Goal: Information Seeking & Learning: Learn about a topic

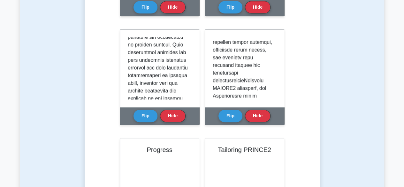
scroll to position [381, 0]
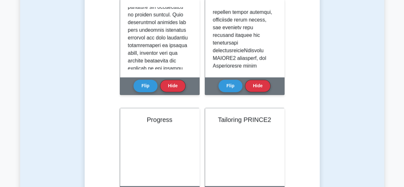
click at [404, 181] on main "Back to PRINCE2 7 Practitioner (PRINCE2 Practitioner) Test Flashcards Learn App…" at bounding box center [202, 43] width 404 height 806
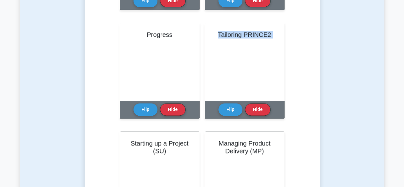
scroll to position [457, 0]
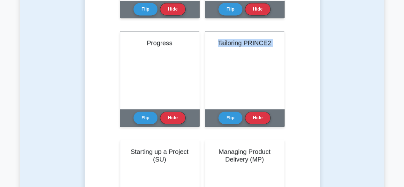
click at [229, 117] on button "Flip" at bounding box center [230, 117] width 24 height 12
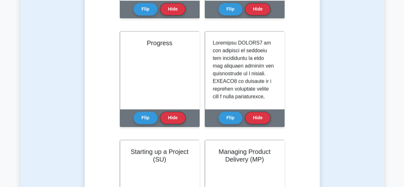
click at [218, 111] on button "Flip" at bounding box center [230, 117] width 24 height 12
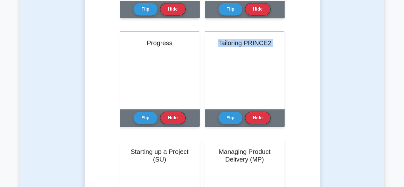
click at [232, 114] on button "Flip" at bounding box center [230, 117] width 24 height 12
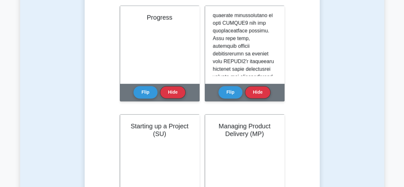
scroll to position [502, 0]
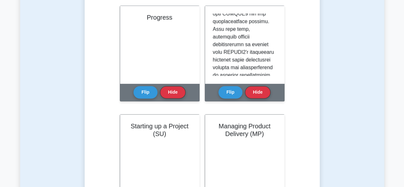
click at [218, 86] on button "Flip" at bounding box center [230, 92] width 24 height 12
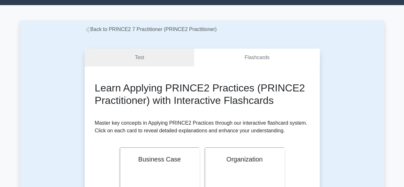
scroll to position [0, 0]
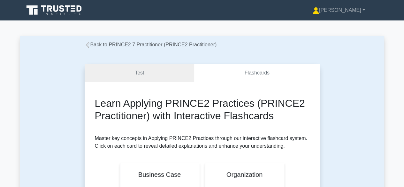
click at [89, 45] on icon at bounding box center [88, 45] width 6 height 6
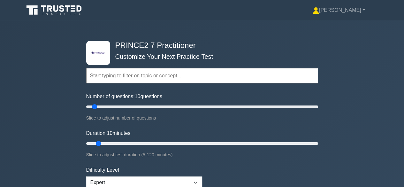
click at [148, 78] on input "text" at bounding box center [202, 75] width 232 height 15
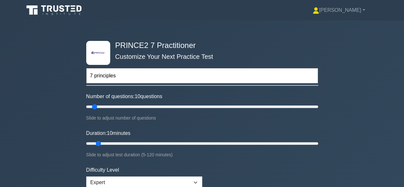
type input "7 principles"
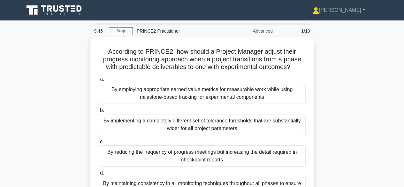
click at [50, 6] on icon at bounding box center [49, 8] width 5 height 6
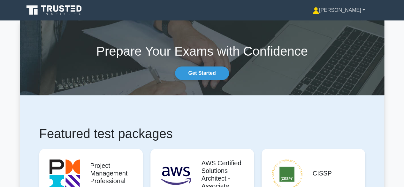
click at [319, 12] on icon at bounding box center [316, 10] width 6 height 6
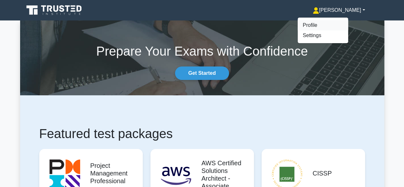
click at [337, 22] on link "Profile" at bounding box center [323, 25] width 50 height 10
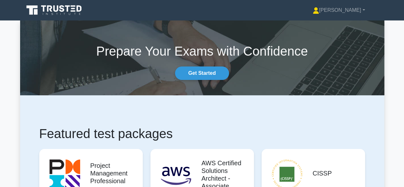
click at [337, 22] on section "Prepare Your Exams with Confidence Get Started" at bounding box center [202, 57] width 364 height 75
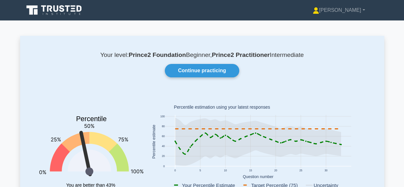
click at [225, 71] on link "Continue practicing" at bounding box center [202, 70] width 74 height 13
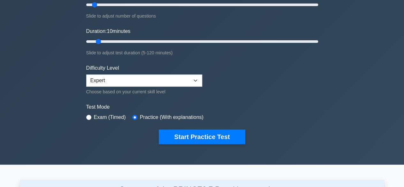
scroll to position [102, 0]
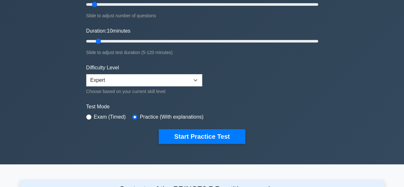
click at [178, 135] on button "Start Practice Test" at bounding box center [202, 136] width 86 height 15
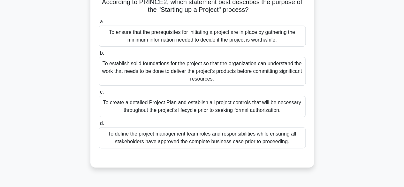
scroll to position [51, 0]
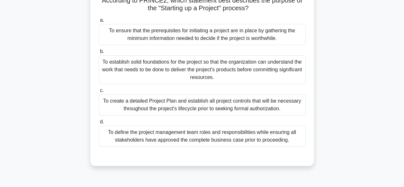
click at [236, 66] on div "To establish solid foundations for the project so that the organization can und…" at bounding box center [202, 69] width 207 height 29
click at [99, 54] on input "b. To establish solid foundations for the project so that the organization can …" at bounding box center [99, 51] width 0 height 4
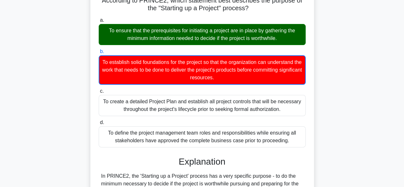
click at [99, 89] on input "c. To create a detailed Project Plan and establish all project controls that wi…" at bounding box center [99, 91] width 0 height 4
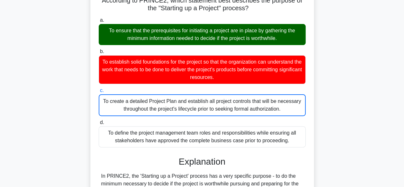
click at [99, 120] on input "d. To define the project management team roles and responsibilities while ensur…" at bounding box center [99, 122] width 0 height 4
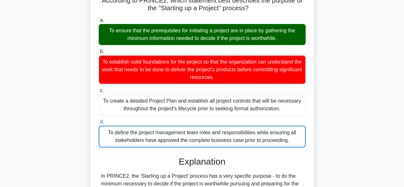
click at [99, 18] on input "a. To ensure that the prerequisites for initiating a project are in place by ga…" at bounding box center [99, 20] width 0 height 4
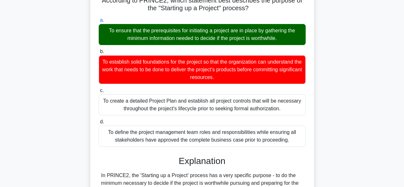
click at [99, 49] on input "b. To establish solid foundations for the project so that the organization can …" at bounding box center [99, 51] width 0 height 4
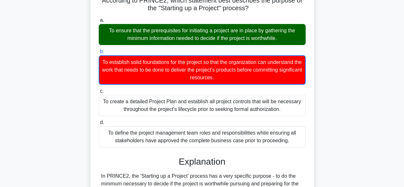
click at [99, 89] on input "c. To create a detailed Project Plan and establish all project controls that wi…" at bounding box center [99, 91] width 0 height 4
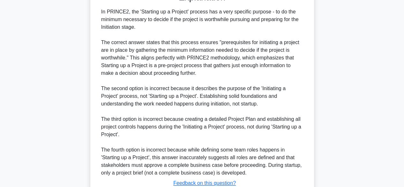
scroll to position [221, 0]
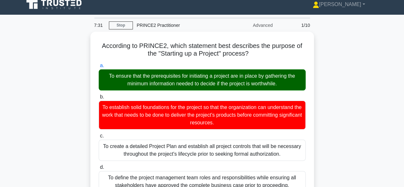
scroll to position [0, 0]
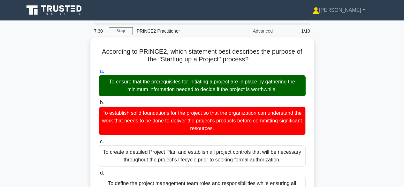
click at [99, 101] on input "b. To establish solid foundations for the project so that the organization can …" at bounding box center [99, 103] width 0 height 4
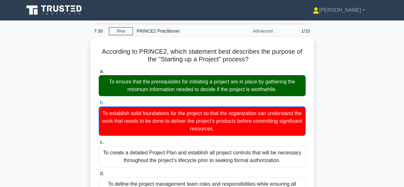
click at [99, 140] on input "c. To create a detailed Project Plan and establish all project controls that wi…" at bounding box center [99, 142] width 0 height 4
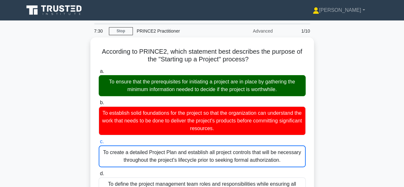
click at [99, 171] on input "d. To define the project management team roles and responsibilities while ensur…" at bounding box center [99, 173] width 0 height 4
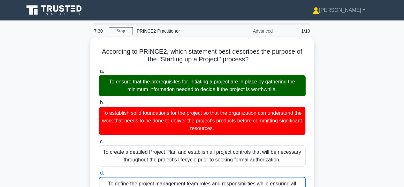
click at [99, 69] on input "a. To ensure that the prerequisites for initiating a project are in place by ga…" at bounding box center [99, 71] width 0 height 4
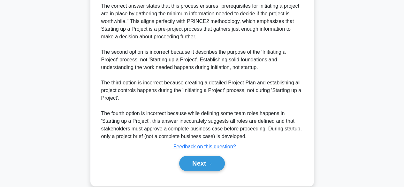
scroll to position [260, 0]
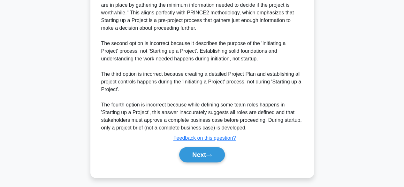
click at [195, 156] on button "Next" at bounding box center [202, 154] width 46 height 15
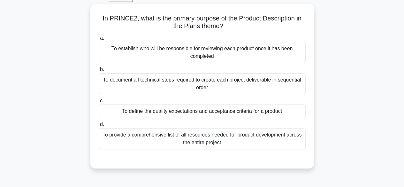
scroll to position [39, 0]
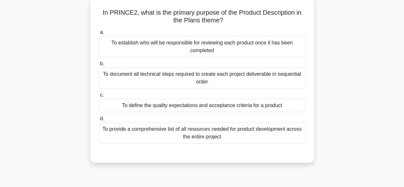
click at [229, 107] on div "To define the quality expectations and acceptance criteria for a product" at bounding box center [202, 105] width 207 height 13
click at [99, 97] on input "c. To define the quality expectations and acceptance criteria for a product" at bounding box center [99, 95] width 0 height 4
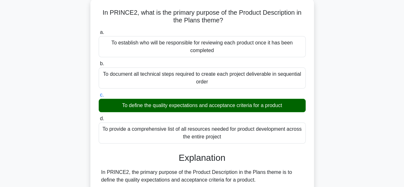
click at [99, 117] on input "d. To provide a comprehensive list of all resources needed for product developm…" at bounding box center [99, 119] width 0 height 4
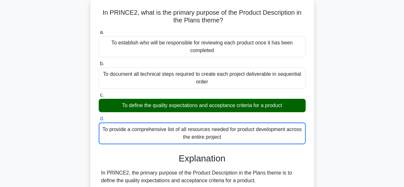
click at [99, 30] on input "a. To establish who will be responsible for reviewing each product once it has …" at bounding box center [99, 32] width 0 height 4
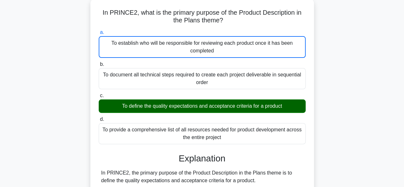
click at [99, 62] on input "b. To document all technical steps required to create each project deliverable …" at bounding box center [99, 64] width 0 height 4
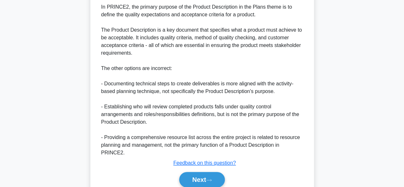
scroll to position [230, 0]
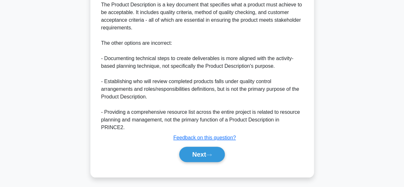
click at [217, 151] on button "Next" at bounding box center [202, 154] width 46 height 15
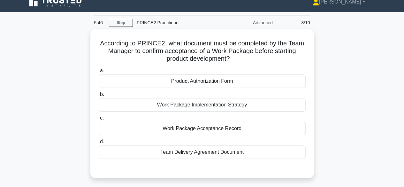
scroll to position [9, 0]
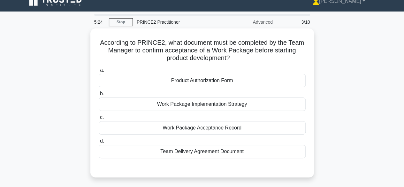
click at [268, 100] on div "Work Package Implementation Strategy" at bounding box center [202, 103] width 207 height 13
click at [99, 96] on input "b. Work Package Implementation Strategy" at bounding box center [99, 94] width 0 height 4
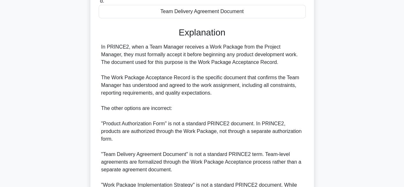
scroll to position [150, 0]
click at [396, 144] on main "5:17 Stop PRINCE2 Practitioner Advanced 3/10 According to PRINCE2, what documen…" at bounding box center [202, 65] width 404 height 389
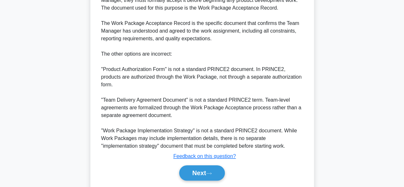
scroll to position [215, 0]
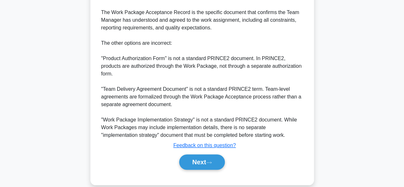
click at [215, 154] on button "Next" at bounding box center [202, 161] width 46 height 15
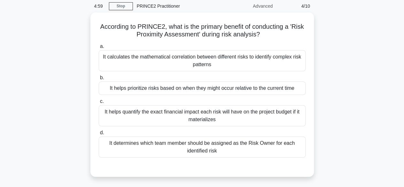
scroll to position [26, 0]
click at [257, 87] on div "It helps prioritize risks based on when they might occur relative to the curren…" at bounding box center [202, 87] width 207 height 13
click at [99, 79] on input "b. It helps prioritize risks based on when they might occur relative to the cur…" at bounding box center [99, 77] width 0 height 4
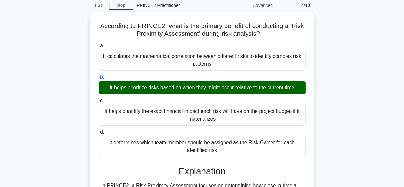
click at [99, 99] on input "c. It helps quantify the exact financial impact each risk will have on the proj…" at bounding box center [99, 101] width 0 height 4
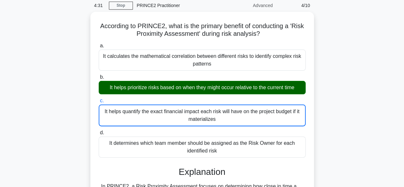
click at [99, 131] on input "d. It determines which team member should be assigned as the Risk Owner for eac…" at bounding box center [99, 133] width 0 height 4
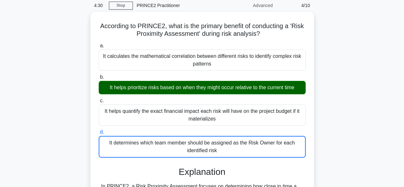
click at [99, 44] on input "a. It calculates the mathematical correlation between different risks to identi…" at bounding box center [99, 46] width 0 height 4
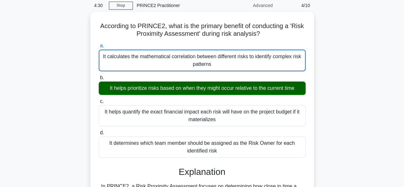
click at [99, 76] on input "b. It helps prioritize risks based on when they might occur relative to the cur…" at bounding box center [99, 78] width 0 height 4
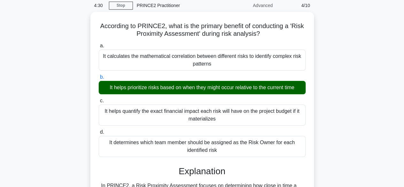
click at [99, 99] on input "c. It helps quantify the exact financial impact each risk will have on the proj…" at bounding box center [99, 101] width 0 height 4
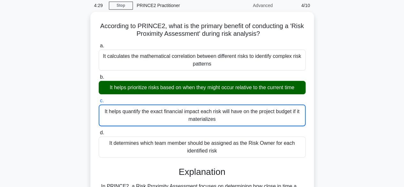
click at [99, 131] on input "d. It determines which team member should be assigned as the Risk Owner for eac…" at bounding box center [99, 133] width 0 height 4
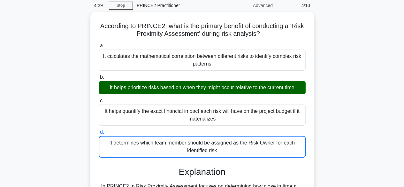
click at [99, 44] on input "a. It calculates the mathematical correlation between different risks to identi…" at bounding box center [99, 46] width 0 height 4
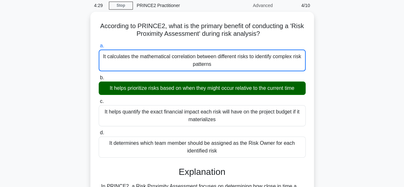
click at [99, 76] on input "b. It helps prioritize risks based on when they might occur relative to the cur…" at bounding box center [99, 78] width 0 height 4
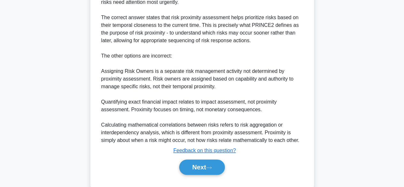
scroll to position [237, 0]
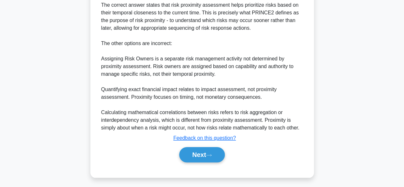
click at [211, 150] on button "Next" at bounding box center [202, 154] width 46 height 15
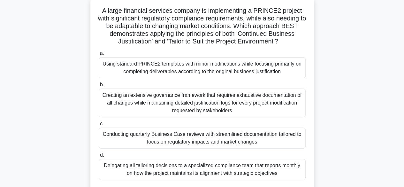
scroll to position [39, 0]
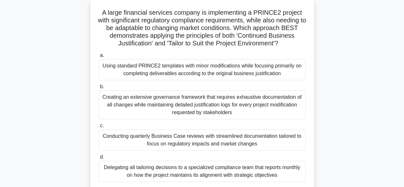
click at [267, 79] on div "Using standard PRINCE2 templates with minor modifications while focusing primar…" at bounding box center [202, 69] width 207 height 21
click at [99, 57] on input "a. Using standard PRINCE2 templates with minor modifications while focusing pri…" at bounding box center [99, 55] width 0 height 4
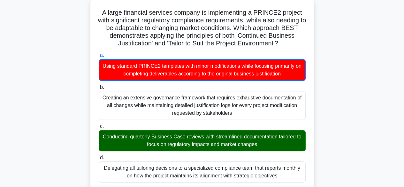
click at [99, 85] on input "b. Creating an extensive governance framework that requires exhaustive document…" at bounding box center [99, 87] width 0 height 4
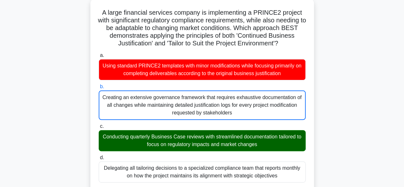
click at [99, 124] on input "c. Conducting quarterly Business Case reviews with streamlined documentation ta…" at bounding box center [99, 126] width 0 height 4
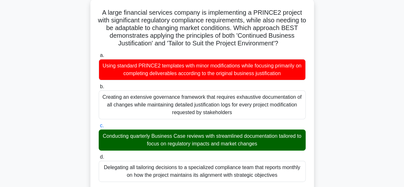
click at [99, 155] on input "d. Delegating all tailoring decisions to a specialized compliance team that rep…" at bounding box center [99, 157] width 0 height 4
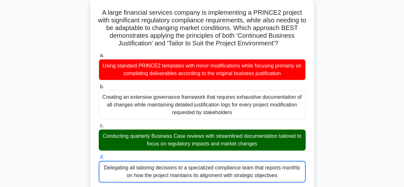
click at [99, 53] on input "a. Using standard PRINCE2 templates with minor modifications while focusing pri…" at bounding box center [99, 55] width 0 height 4
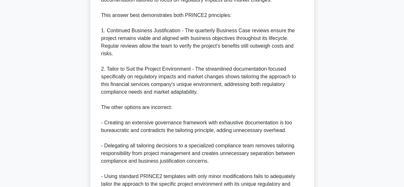
scroll to position [330, 0]
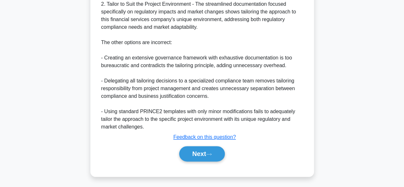
click at [201, 155] on button "Next" at bounding box center [202, 153] width 46 height 15
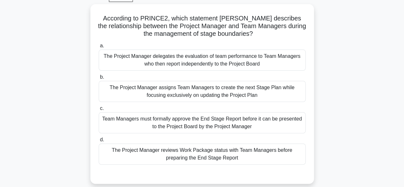
scroll to position [30, 0]
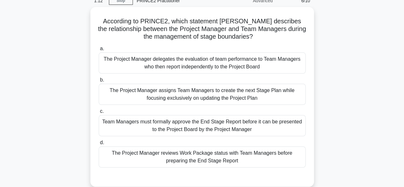
click at [201, 155] on div "The Project Manager reviews Work Package status with Team Managers before prepa…" at bounding box center [202, 156] width 207 height 21
click at [99, 145] on input "d. The Project Manager reviews Work Package status with Team Managers before pr…" at bounding box center [99, 142] width 0 height 4
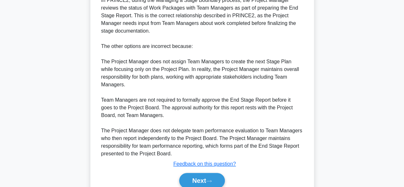
scroll to position [252, 0]
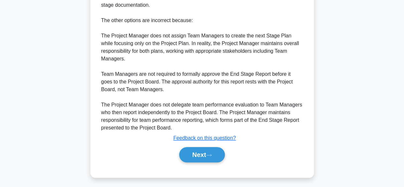
click at [201, 152] on button "Next" at bounding box center [202, 154] width 46 height 15
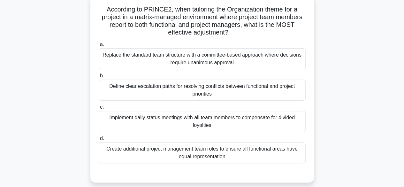
scroll to position [43, 0]
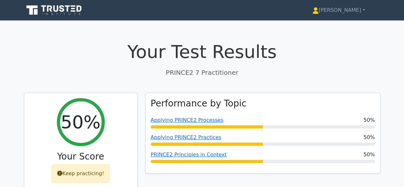
click at [237, 56] on h1 "Your Test Results" at bounding box center [202, 51] width 356 height 21
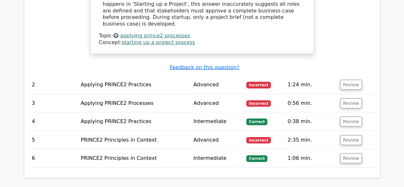
scroll to position [677, 0]
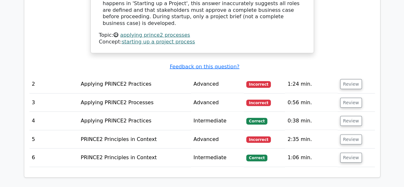
click at [356, 134] on button "Review" at bounding box center [351, 139] width 22 height 10
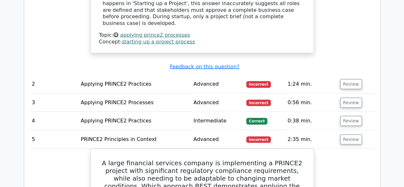
click at [286, 159] on h5 "A large financial services company is implementing a PRINCE2 project with signi…" at bounding box center [202, 182] width 208 height 46
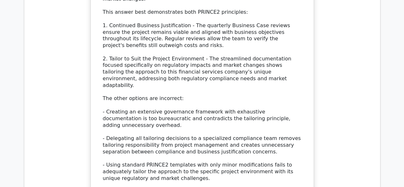
scroll to position [1086, 0]
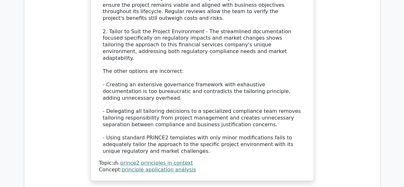
click at [156, 166] on link "principle application analysis" at bounding box center [159, 169] width 74 height 6
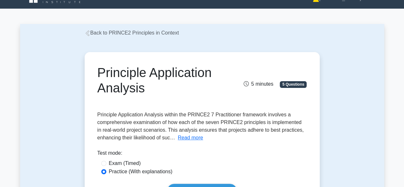
scroll to position [13, 0]
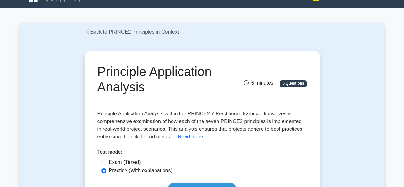
click at [195, 138] on button "Read more" at bounding box center [190, 137] width 25 height 8
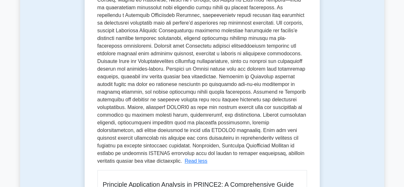
scroll to position [166, 0]
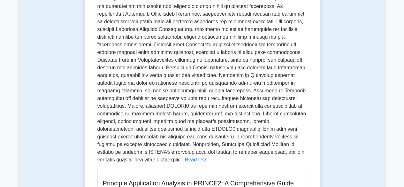
click at [252, 137] on span at bounding box center [201, 60] width 209 height 205
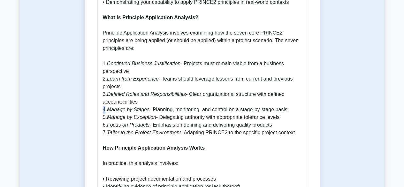
scroll to position [432, 0]
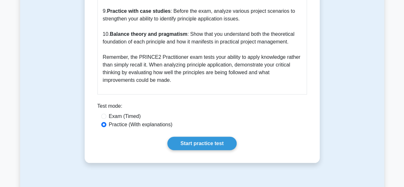
scroll to position [895, 0]
